Goal: Information Seeking & Learning: Find specific fact

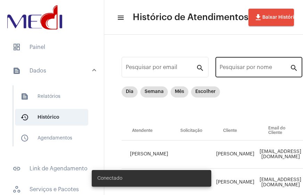
click at [243, 65] on div "Pesquisar por nome" at bounding box center [254, 67] width 70 height 22
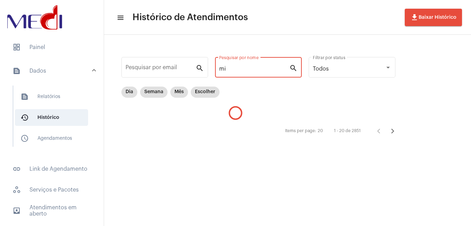
type input "m"
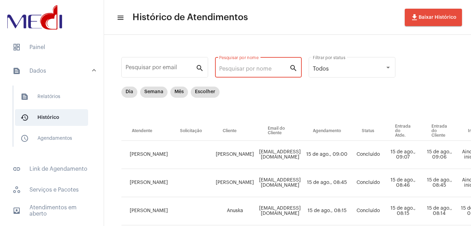
click at [261, 67] on input "Pesquisar por nome" at bounding box center [254, 69] width 70 height 6
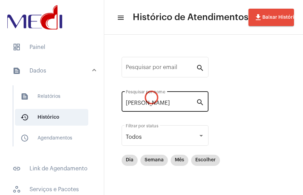
drag, startPoint x: 172, startPoint y: 110, endPoint x: 121, endPoint y: 106, distance: 50.8
click at [121, 106] on div "[PERSON_NAME] Pesquisar por nome search" at bounding box center [164, 101] width 87 height 22
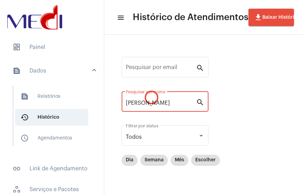
type input "[PERSON_NAME]"
drag, startPoint x: 169, startPoint y: 105, endPoint x: 124, endPoint y: 106, distance: 45.1
click at [124, 106] on div "[PERSON_NAME] Pesquisar por nome search" at bounding box center [164, 101] width 87 height 22
